Goal: Task Accomplishment & Management: Manage account settings

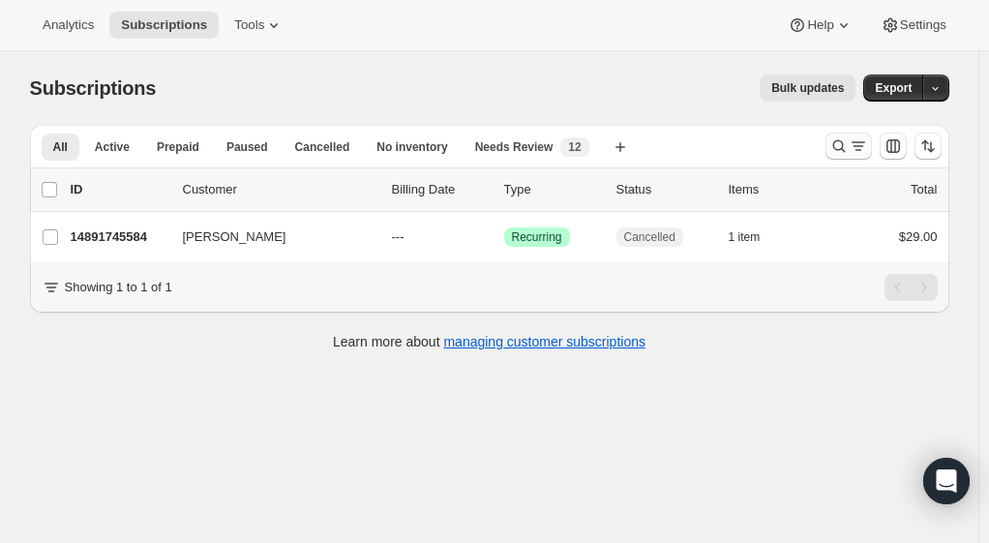
click at [842, 141] on icon "Search and filter results" at bounding box center [838, 145] width 19 height 19
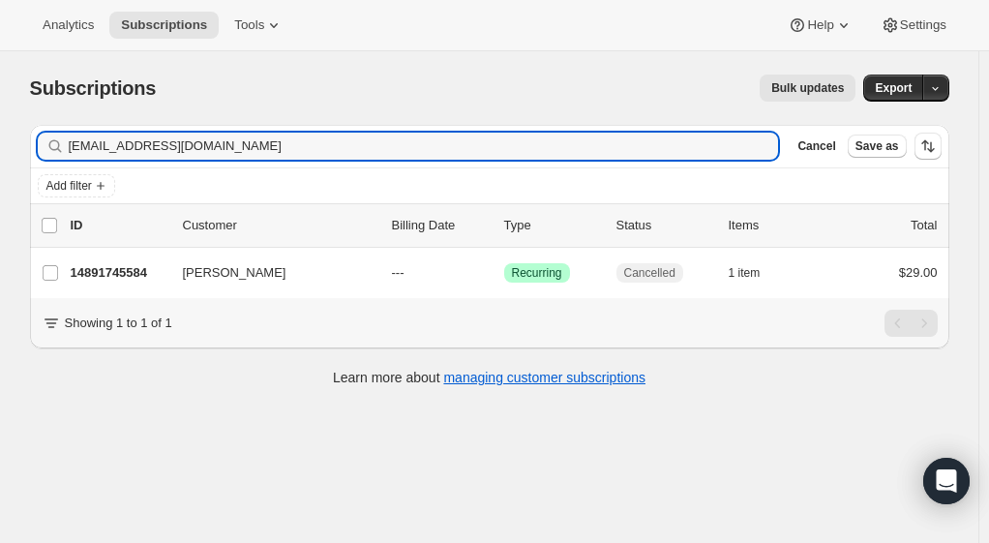
drag, startPoint x: 213, startPoint y: 151, endPoint x: 62, endPoint y: 140, distance: 151.3
click at [62, 140] on div "[EMAIL_ADDRESS][DOMAIN_NAME] Clear" at bounding box center [408, 146] width 741 height 27
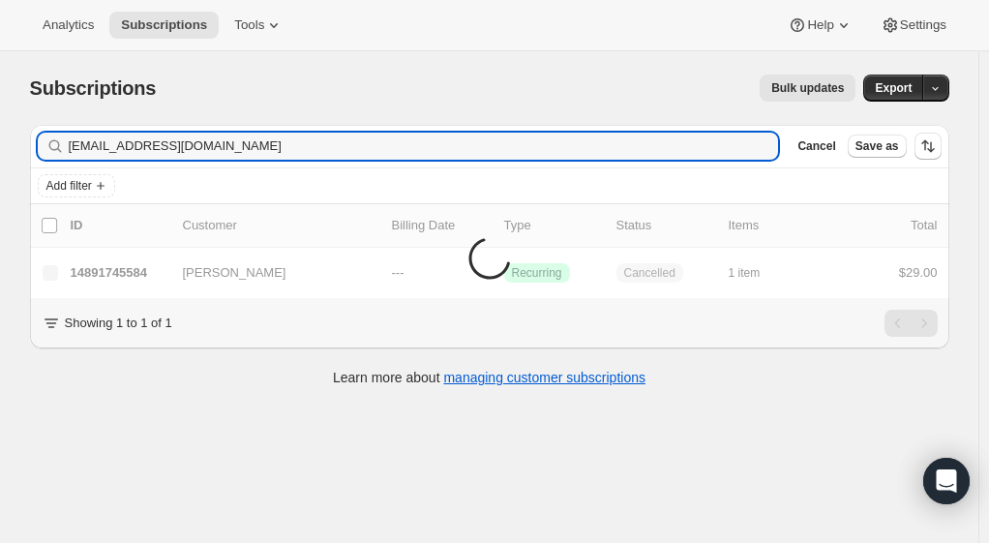
type input "[EMAIL_ADDRESS][DOMAIN_NAME]"
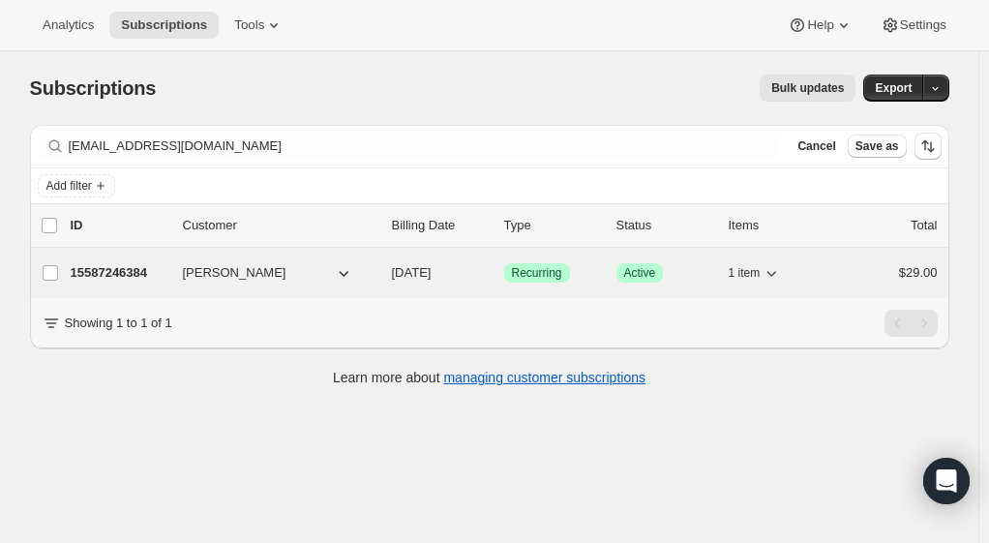
click at [129, 274] on p "15587246384" at bounding box center [119, 272] width 97 height 19
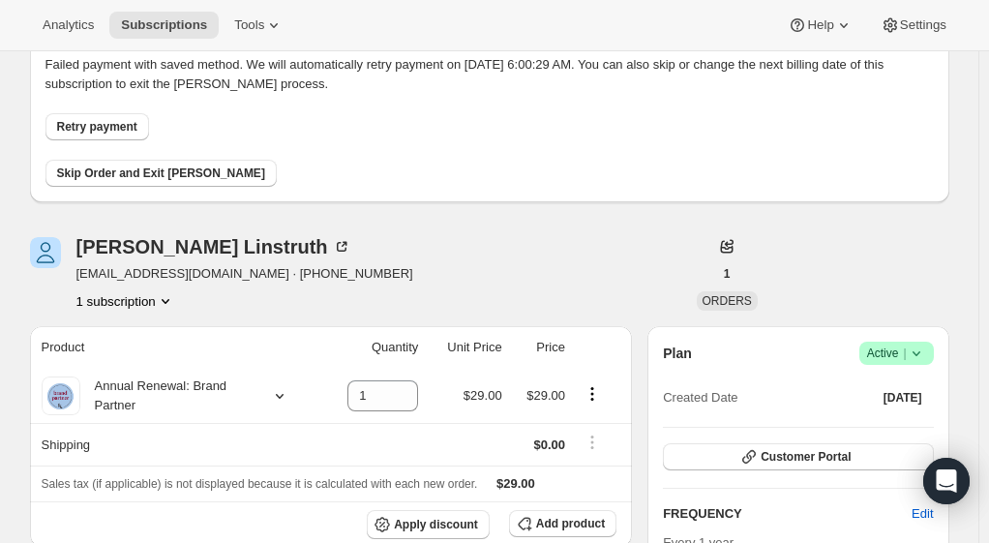
scroll to position [194, 0]
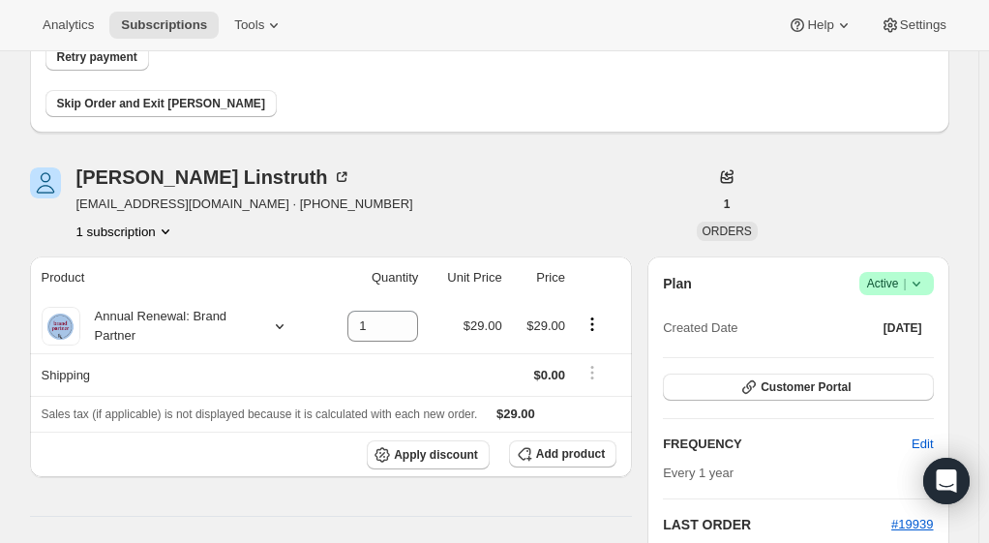
click at [925, 288] on icon at bounding box center [916, 283] width 19 height 19
click at [894, 348] on span "Cancel subscription" at bounding box center [902, 353] width 109 height 15
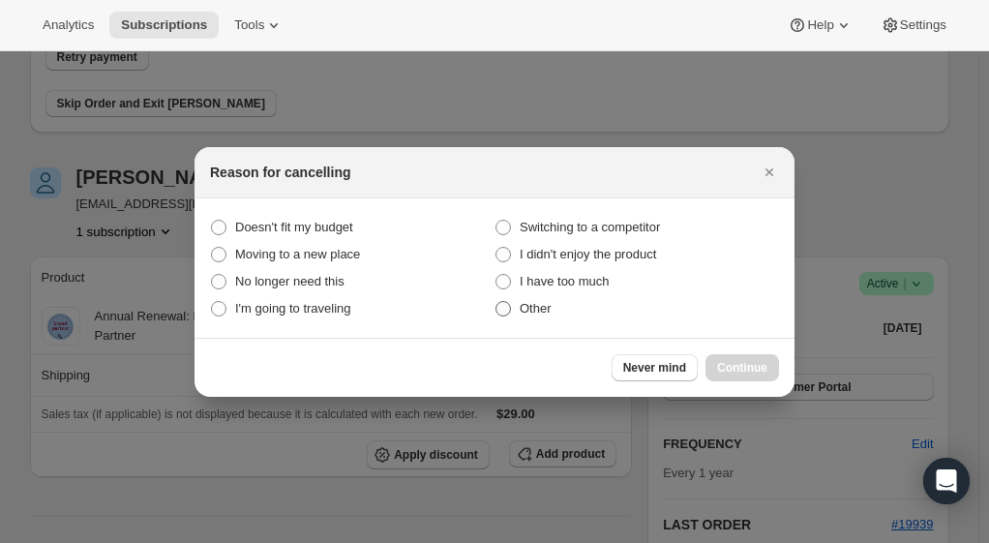
click at [503, 305] on span ":r2p:" at bounding box center [502, 308] width 15 height 15
click at [496, 302] on input "Other" at bounding box center [495, 301] width 1 height 1
radio input "true"
click at [747, 362] on span "Continue" at bounding box center [742, 367] width 50 height 15
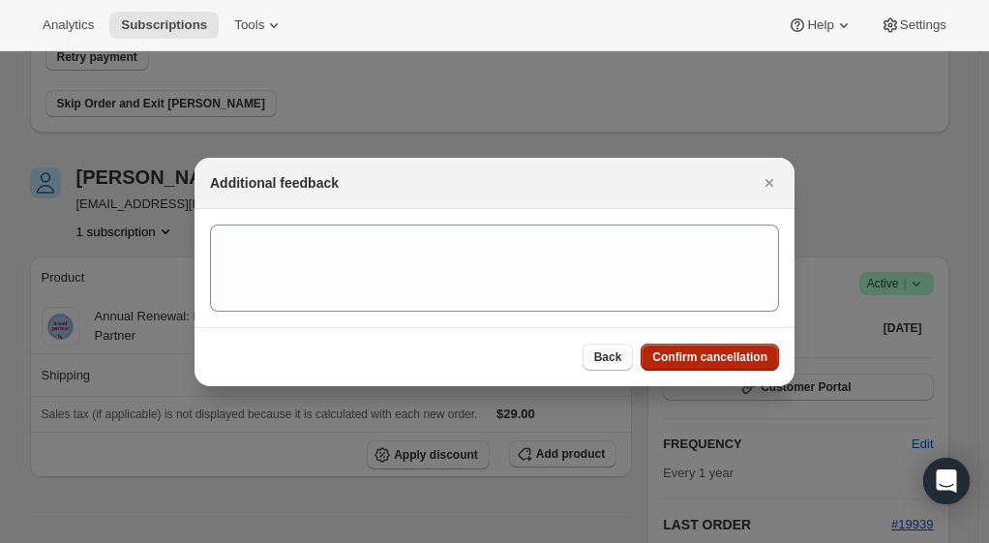
click at [745, 356] on span "Confirm cancellation" at bounding box center [709, 356] width 115 height 15
